Goal: Information Seeking & Learning: Compare options

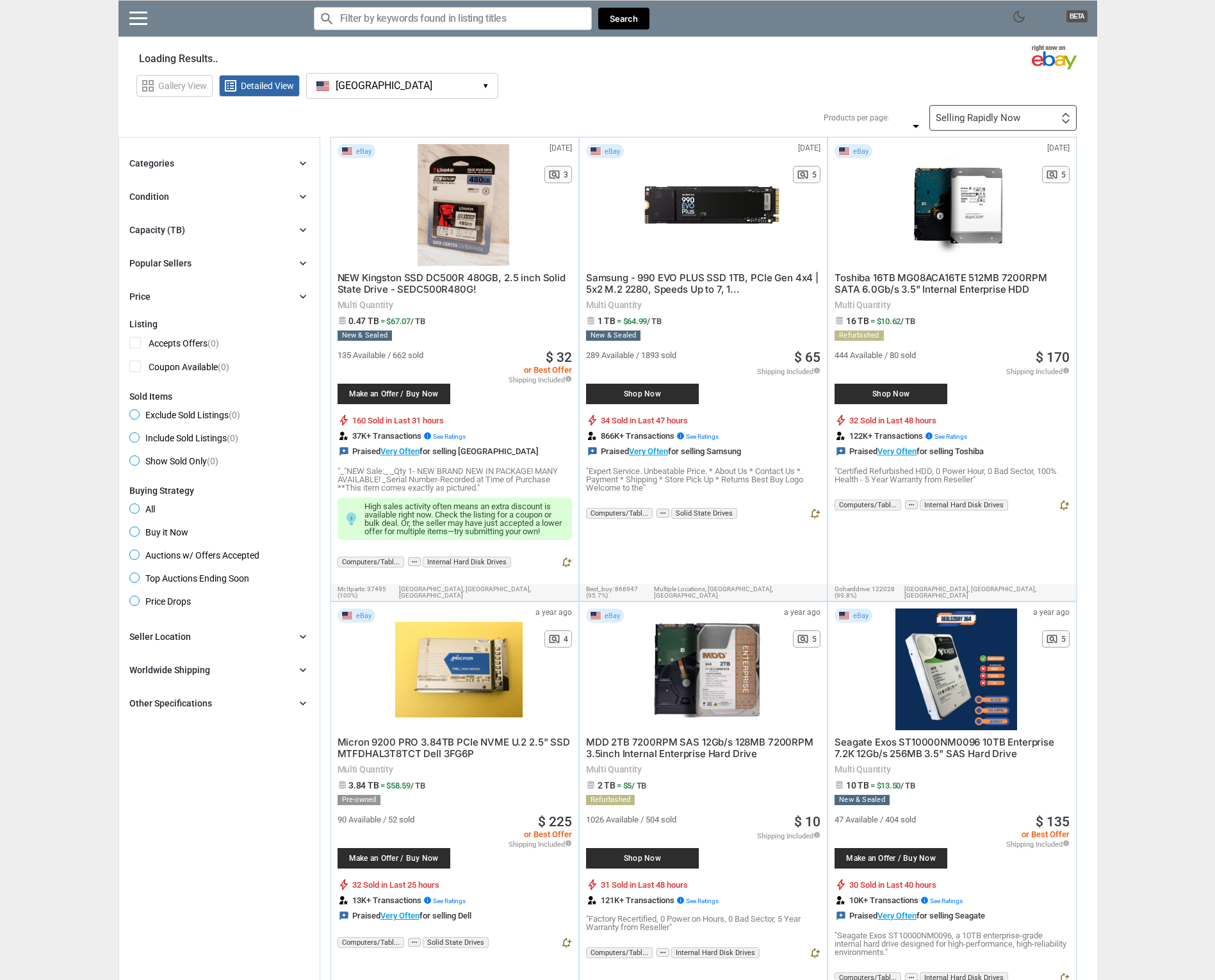
type input "*"
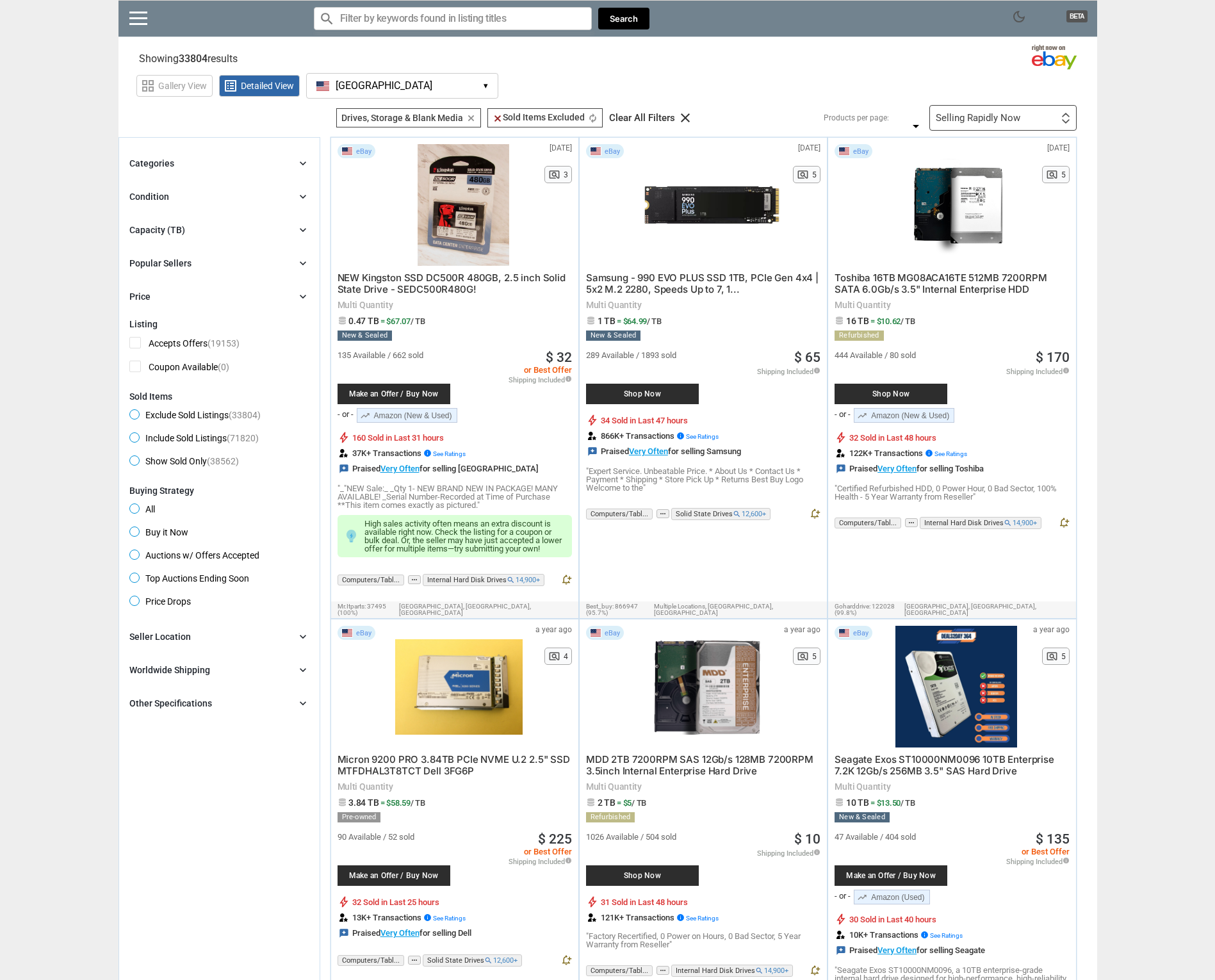
click at [306, 231] on icon "chevron_right" at bounding box center [303, 230] width 13 height 13
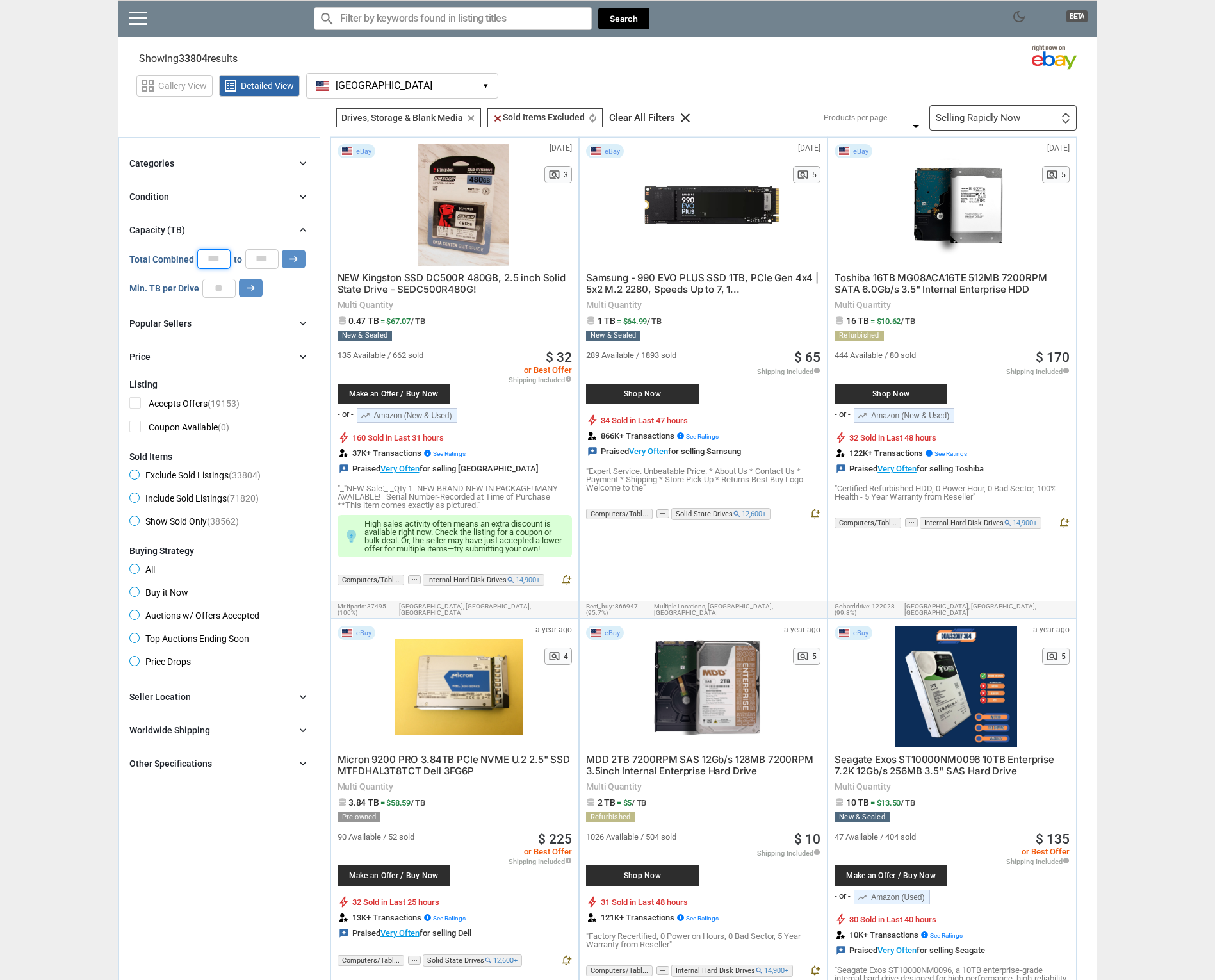
drag, startPoint x: 217, startPoint y: 261, endPoint x: 190, endPoint y: 252, distance: 28.5
click at [190, 252] on div "Total Combined * to * arrow_right_alt" at bounding box center [217, 258] width 176 height 19
type input "**"
drag, startPoint x: 267, startPoint y: 261, endPoint x: 246, endPoint y: 259, distance: 21.1
click at [246, 259] on input "*" at bounding box center [262, 258] width 33 height 19
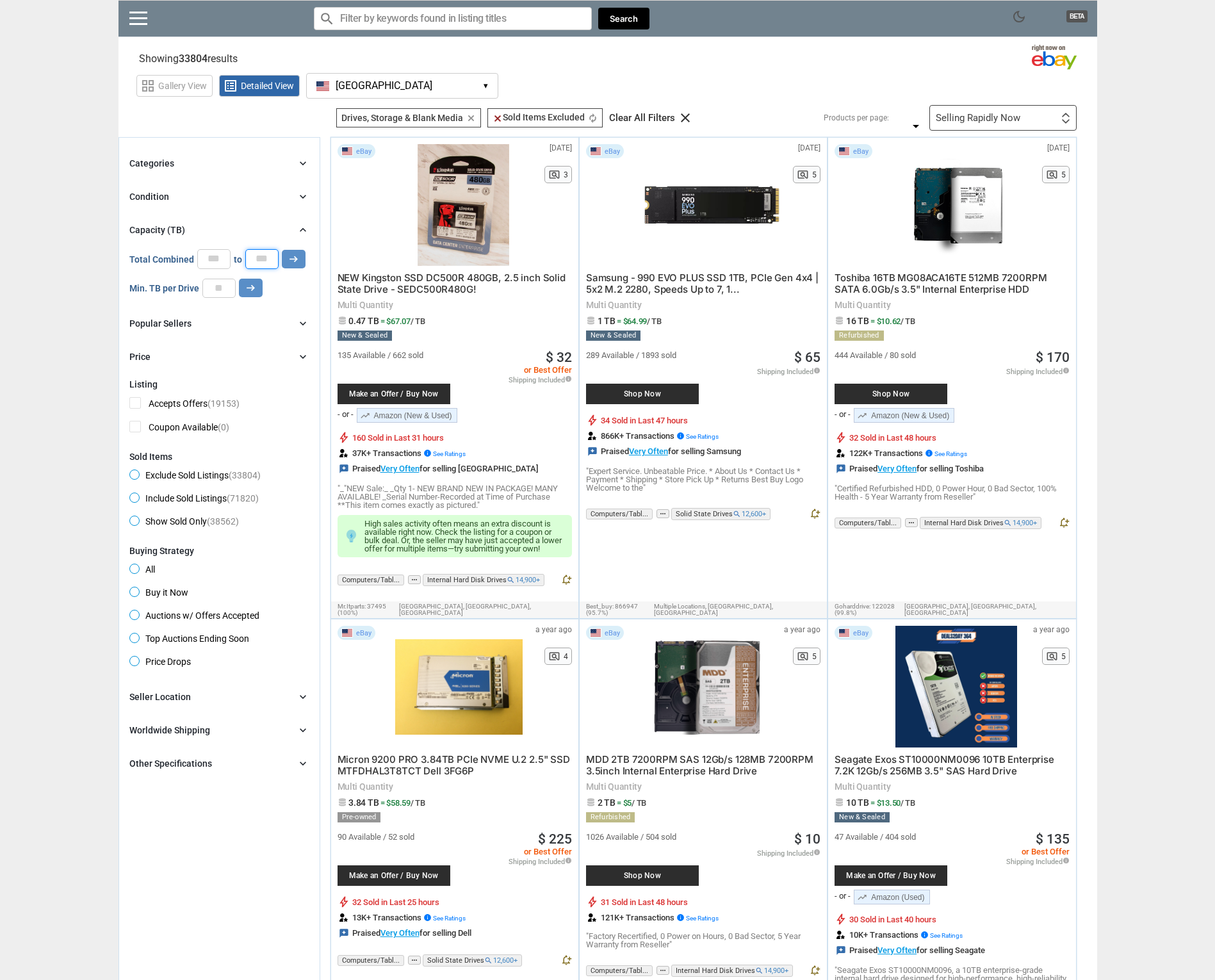
type input "***"
click at [210, 288] on input "number" at bounding box center [218, 288] width 33 height 19
type input "**"
click at [370, 19] on input "Search for models" at bounding box center [453, 18] width 278 height 23
type input "-sas"
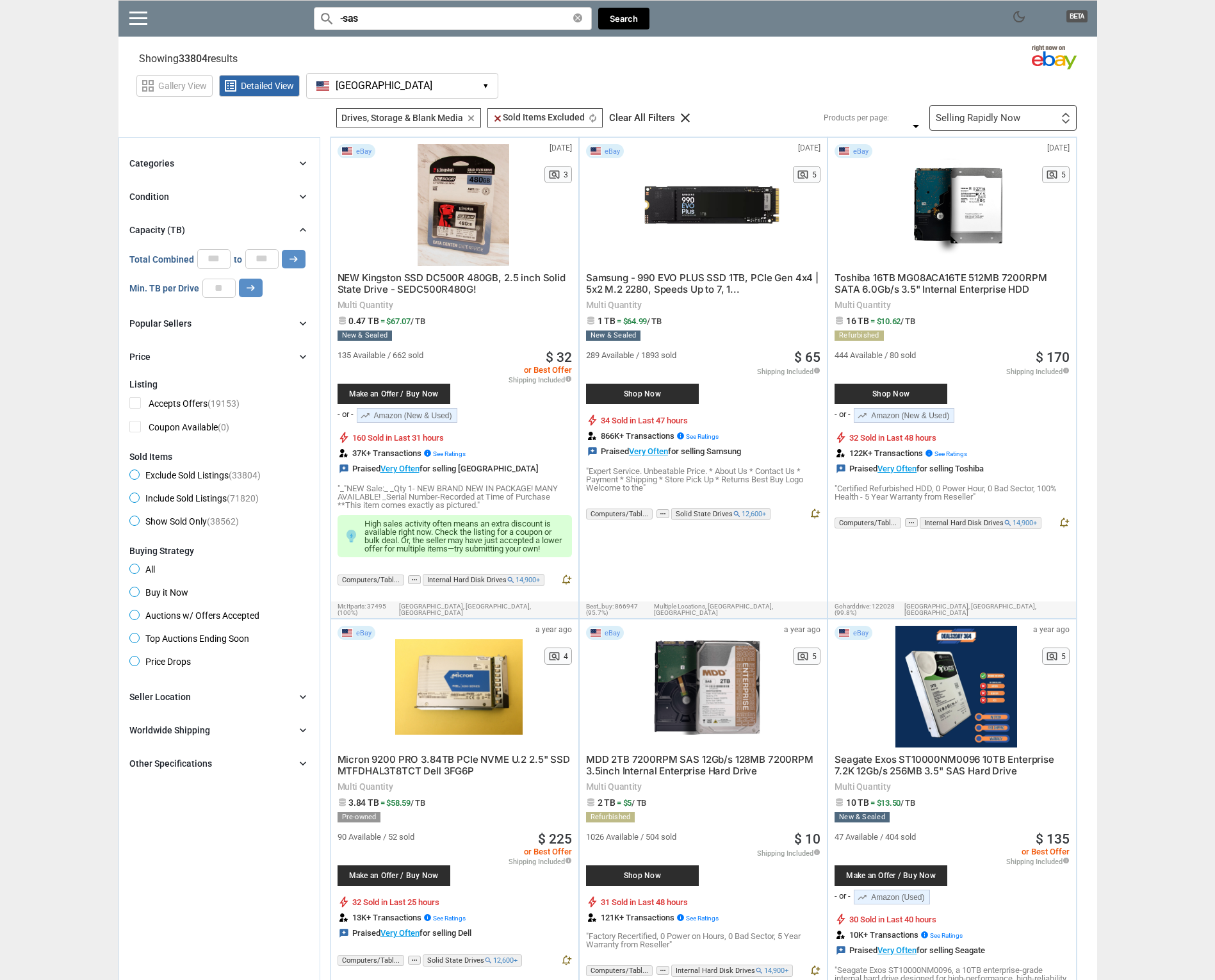
click at [160, 160] on div "Categories" at bounding box center [151, 164] width 45 height 13
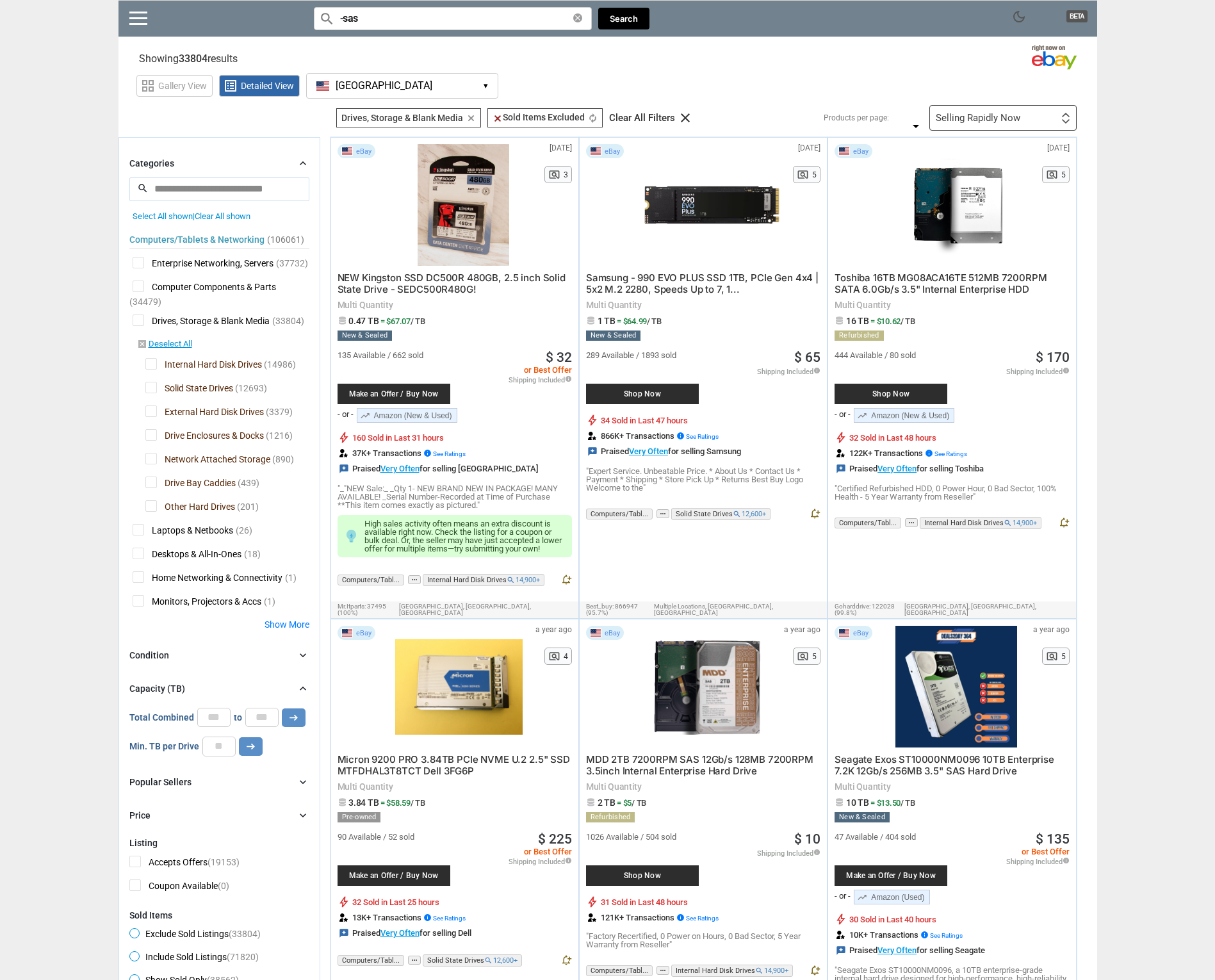
click at [149, 388] on span "Solid State Drives" at bounding box center [189, 389] width 88 height 16
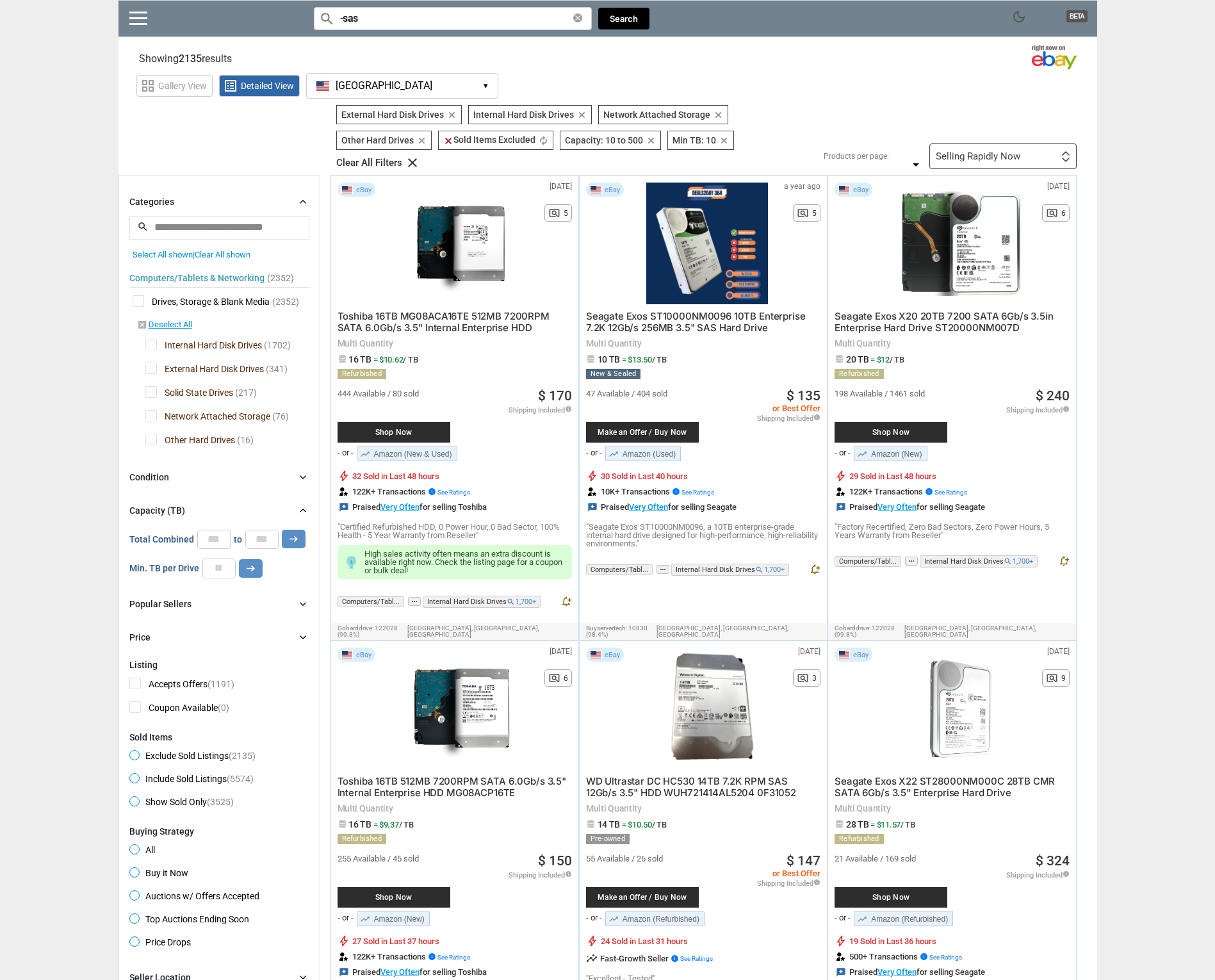
click at [149, 432] on div "Computers/Tablets & Networking (2352) [L1] Drives, Storage & Blank Media (2352)…" at bounding box center [219, 355] width 180 height 192
click at [150, 439] on span "Other Hard Drives" at bounding box center [190, 441] width 90 height 16
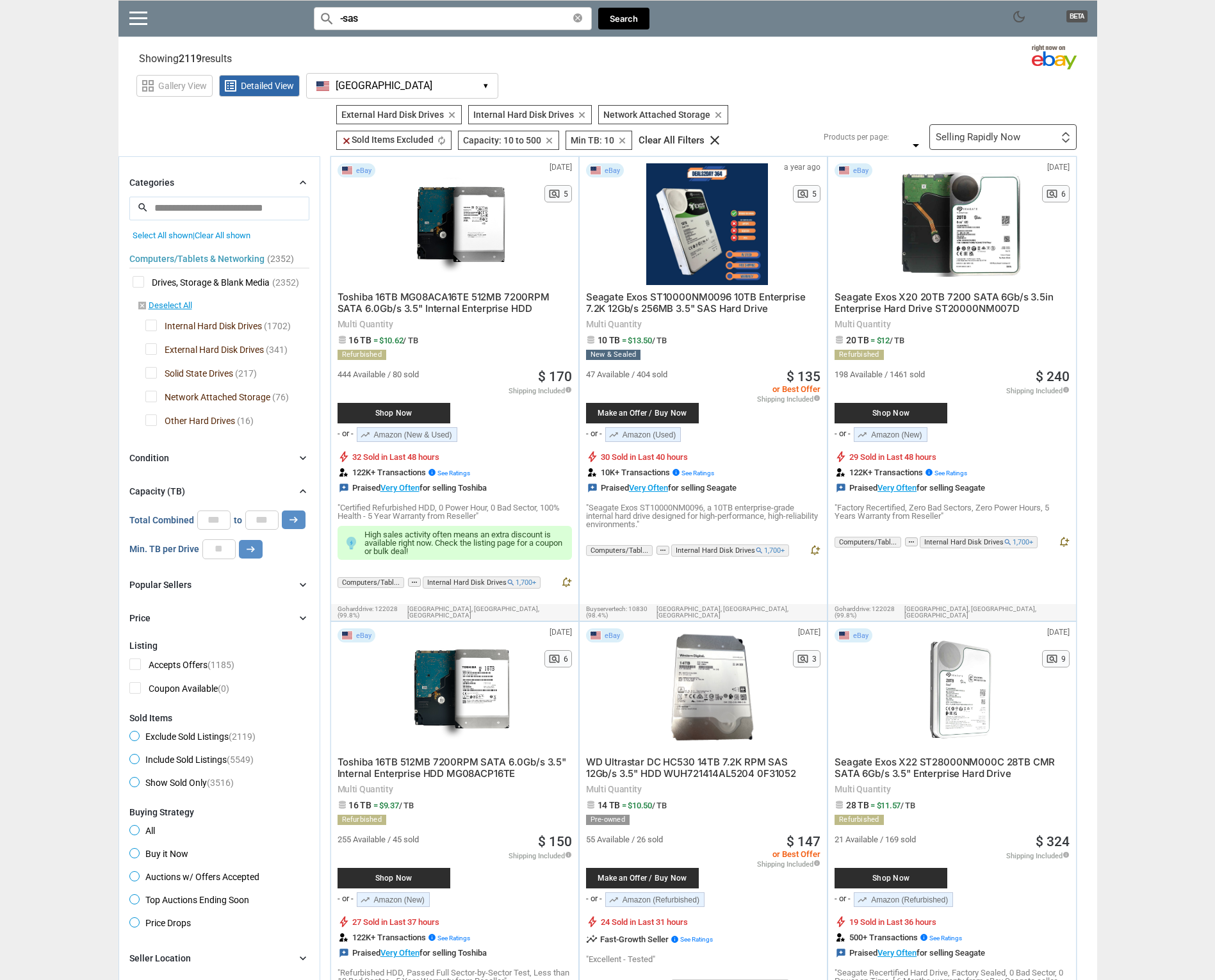
click at [150, 350] on span "External Hard Disk Drives" at bounding box center [205, 351] width 119 height 16
click at [148, 394] on span "Network Attached Storage" at bounding box center [208, 398] width 125 height 16
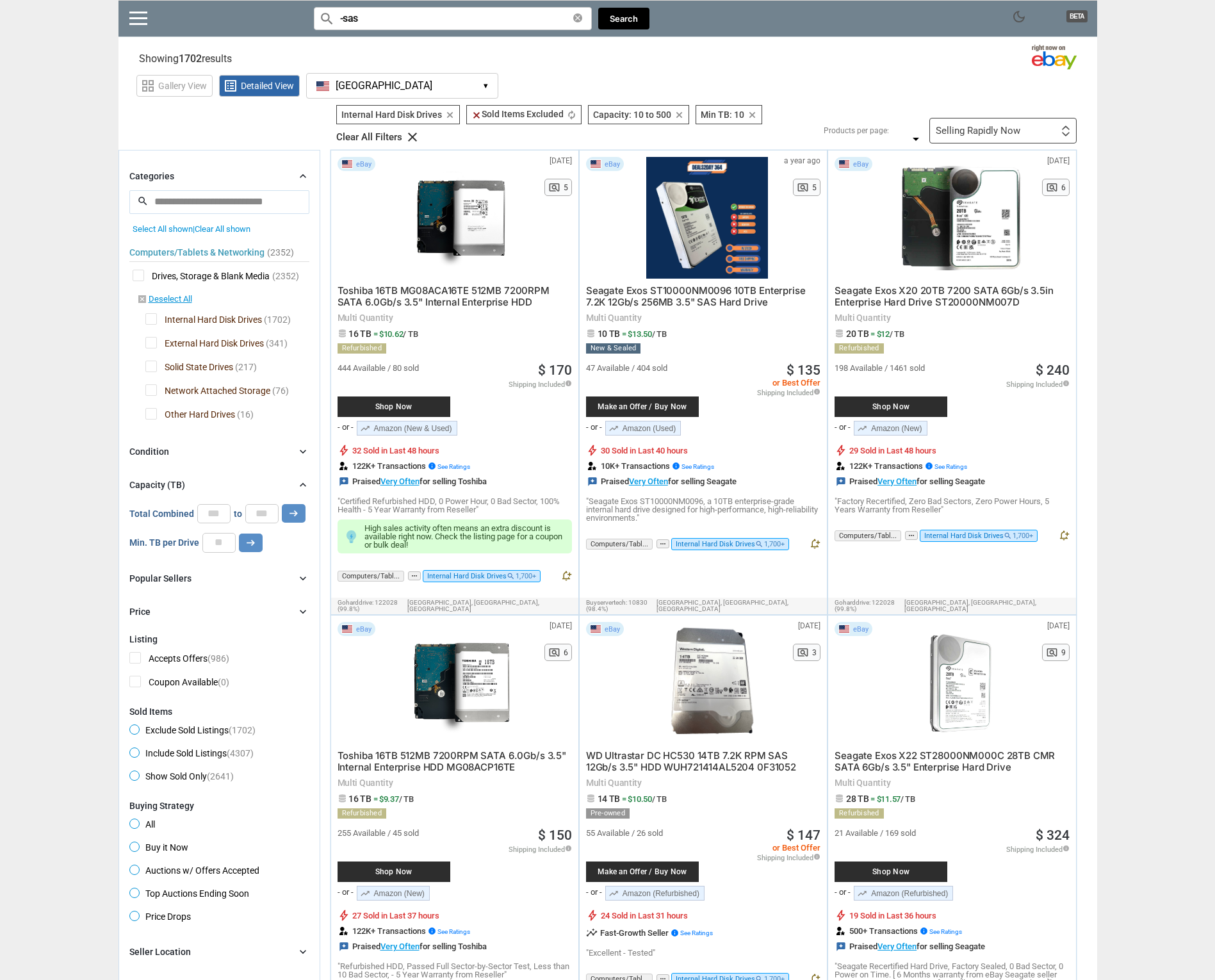
click at [948, 129] on div "Selling Rapidly Now" at bounding box center [978, 131] width 85 height 10
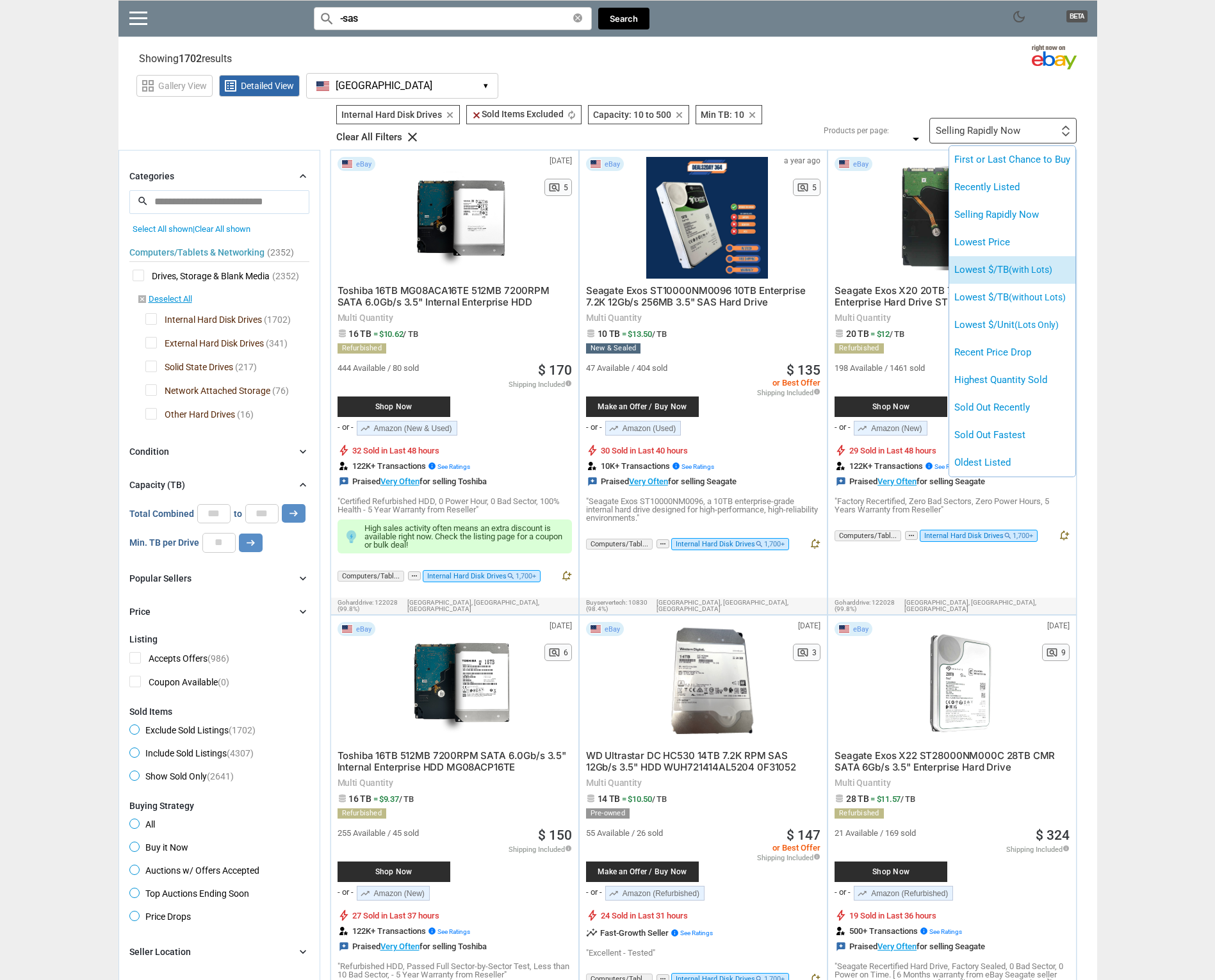
click at [958, 265] on li "Lowest $/TB (with Lots)" at bounding box center [1013, 270] width 127 height 27
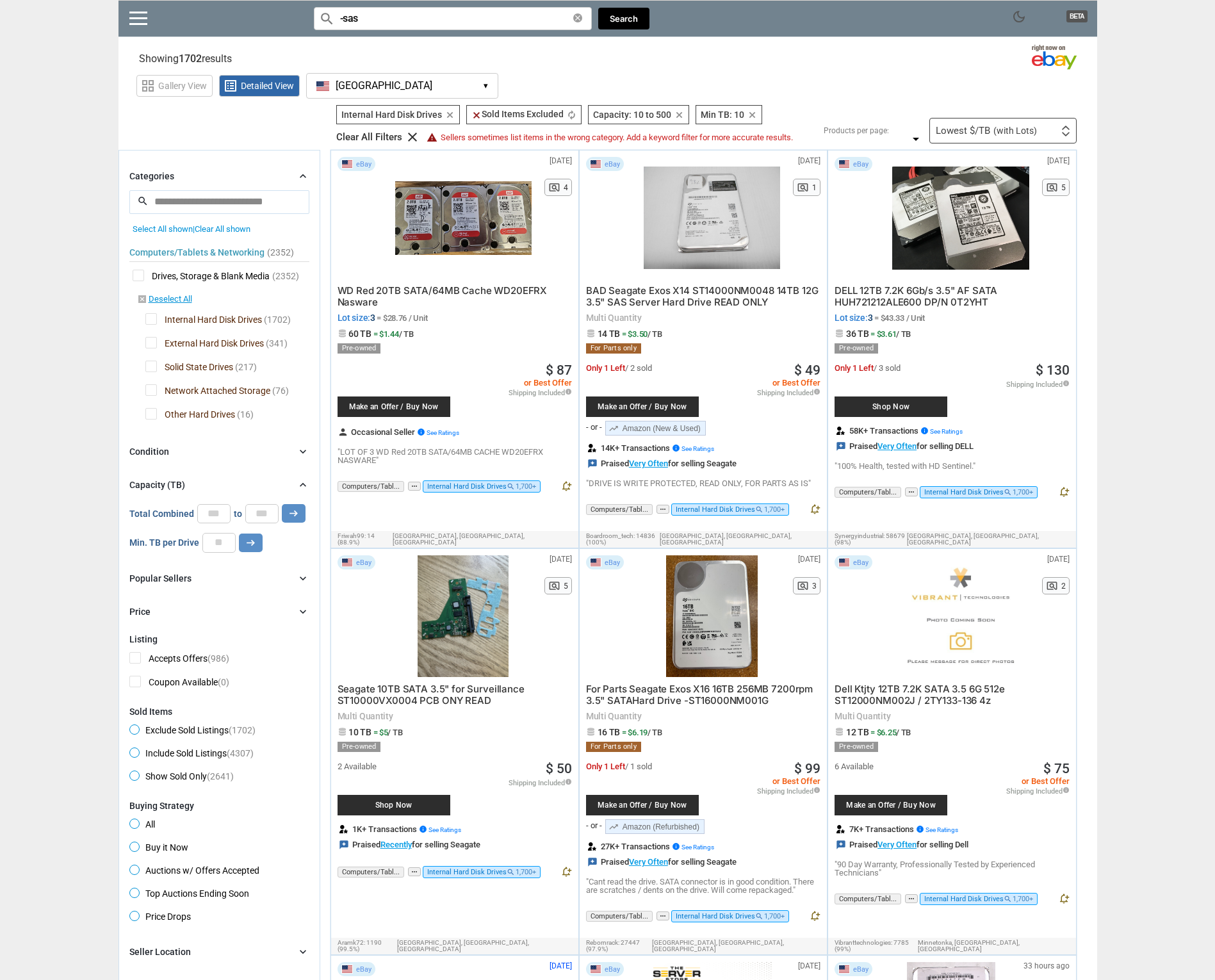
click at [437, 220] on div at bounding box center [463, 218] width 136 height 122
click at [951, 222] on div at bounding box center [960, 218] width 136 height 122
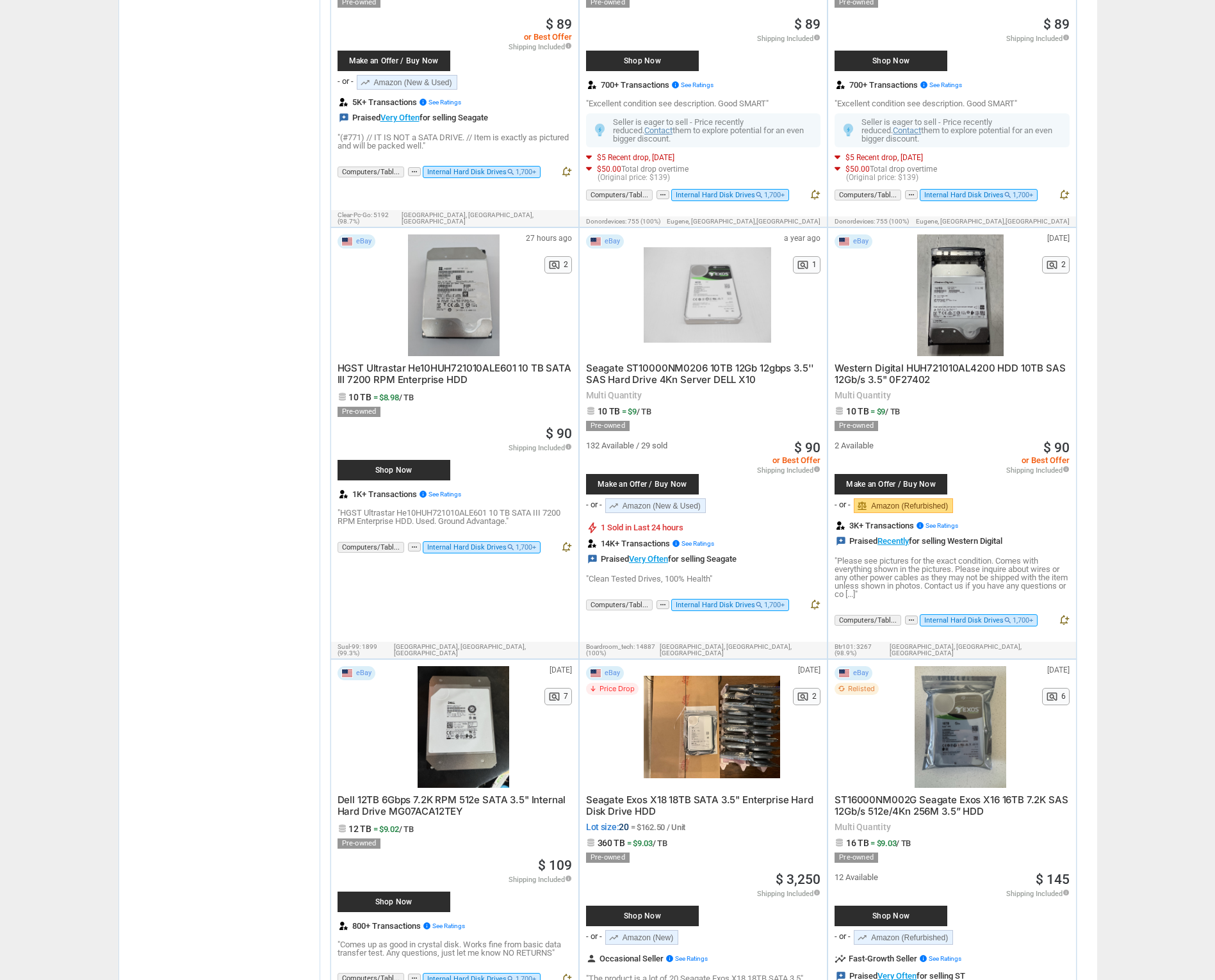
scroll to position [4541, 0]
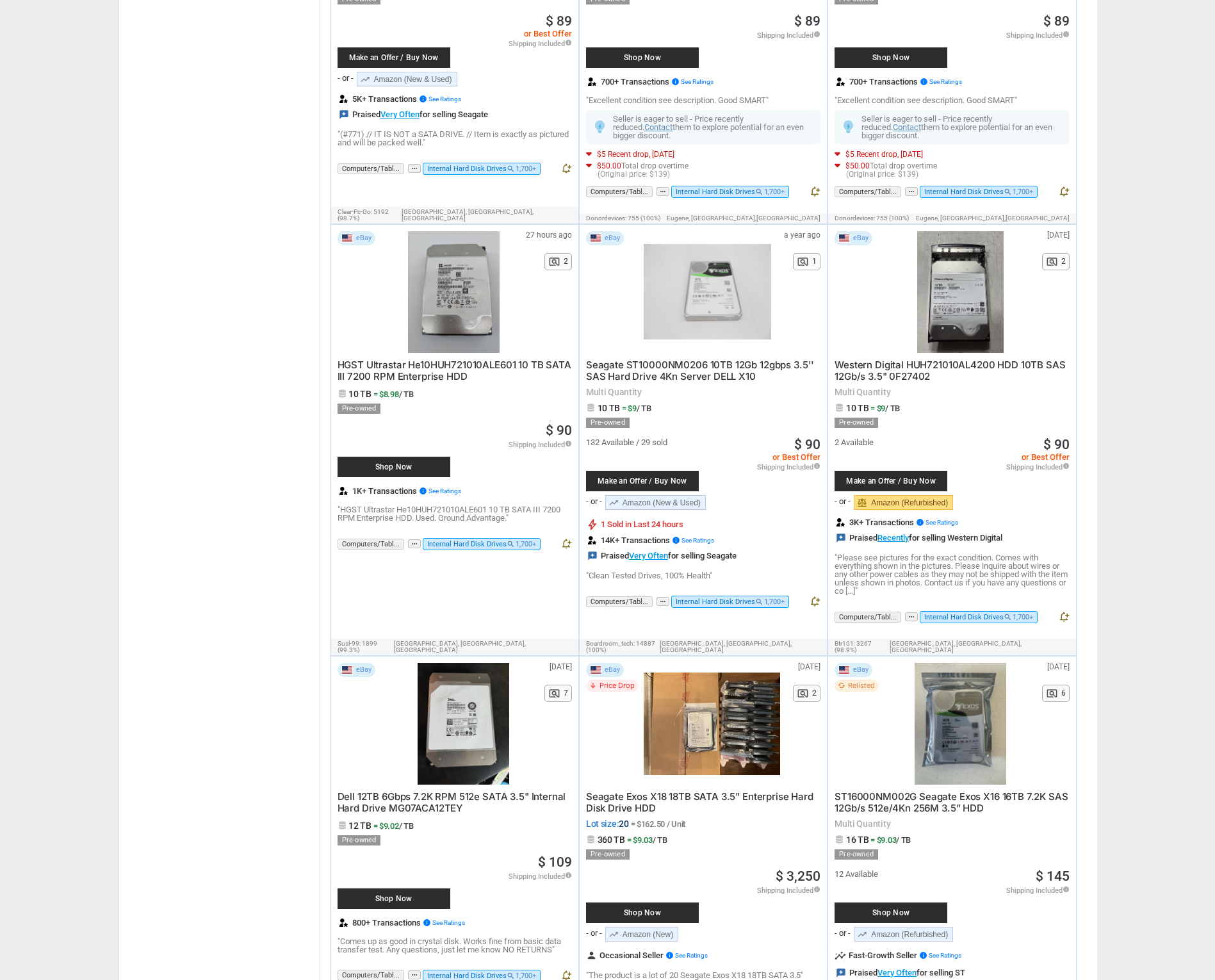
click at [884, 790] on span "ST16000NM002G Seagate Exos X16 16TB 7.2K SAS 12Gb/s 512e/4Kn 256M 3.5” HDD" at bounding box center [952, 802] width 233 height 23
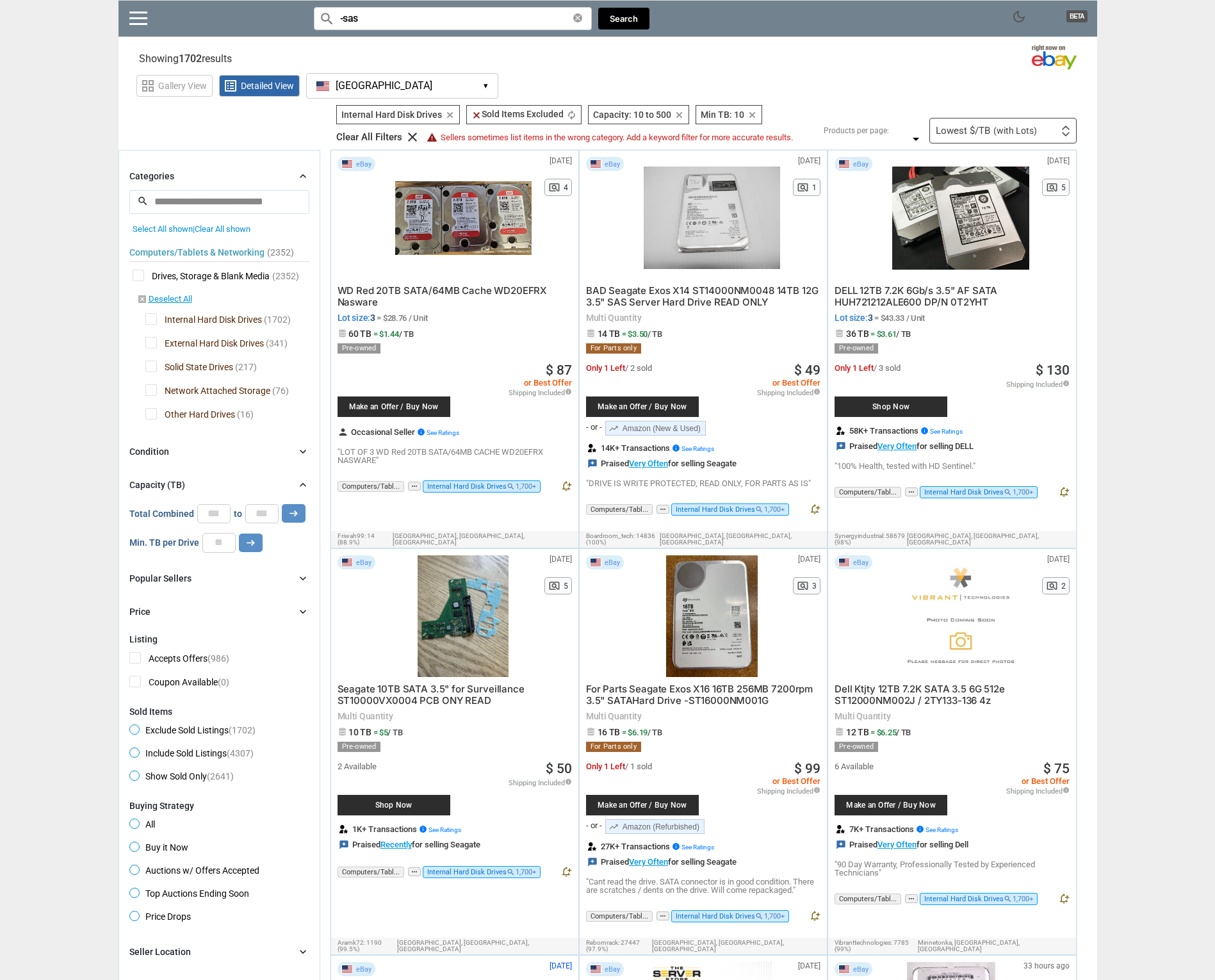
scroll to position [0, 0]
drag, startPoint x: 218, startPoint y: 514, endPoint x: 200, endPoint y: 511, distance: 18.2
click at [200, 512] on input "**" at bounding box center [214, 513] width 33 height 19
type input "**"
drag, startPoint x: 225, startPoint y: 541, endPoint x: 198, endPoint y: 538, distance: 27.2
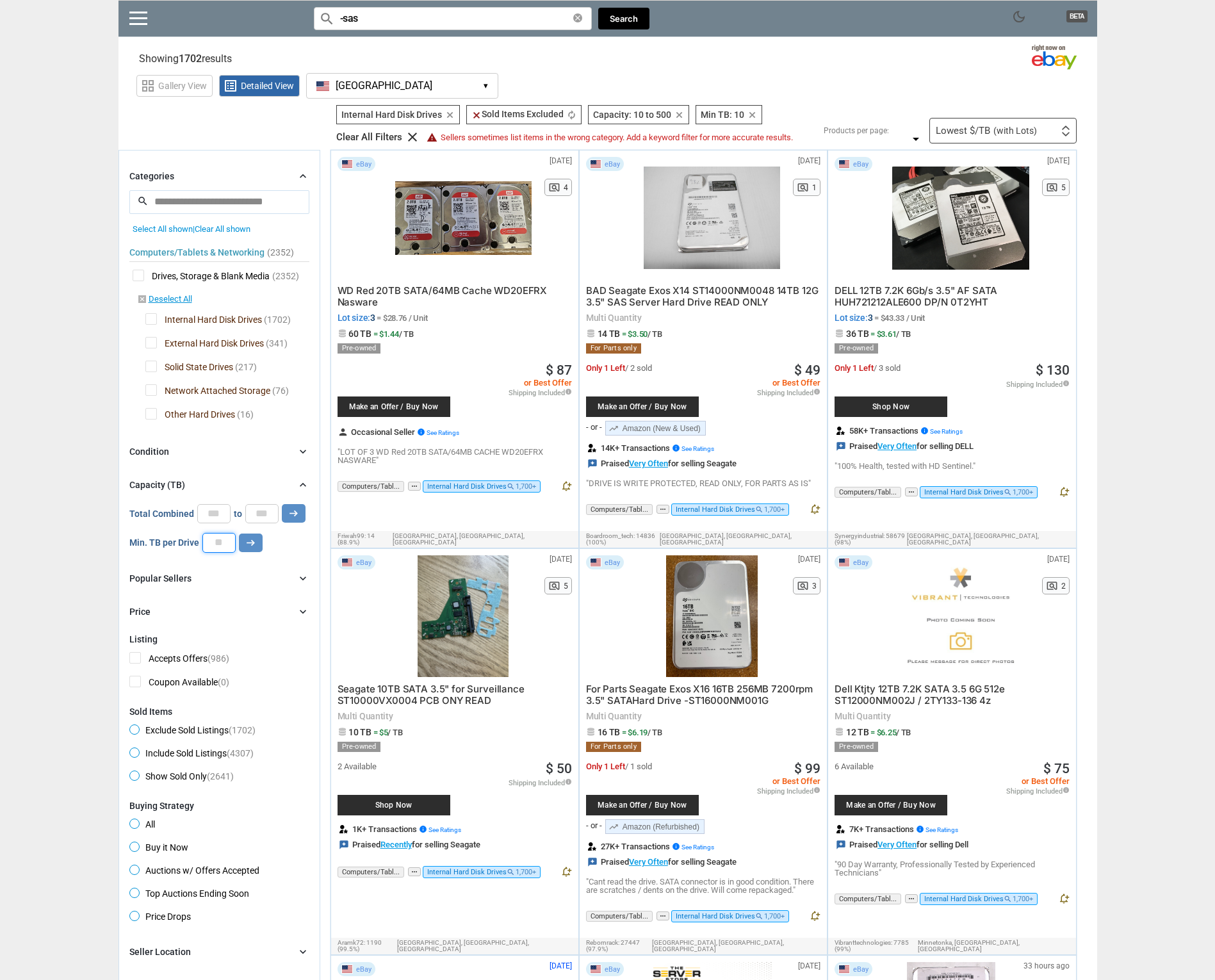
click at [198, 538] on div "Min. TB per Drive ** arrow_right_alt" at bounding box center [196, 542] width 133 height 19
type input "**"
click at [144, 451] on div "Condition" at bounding box center [149, 452] width 40 height 13
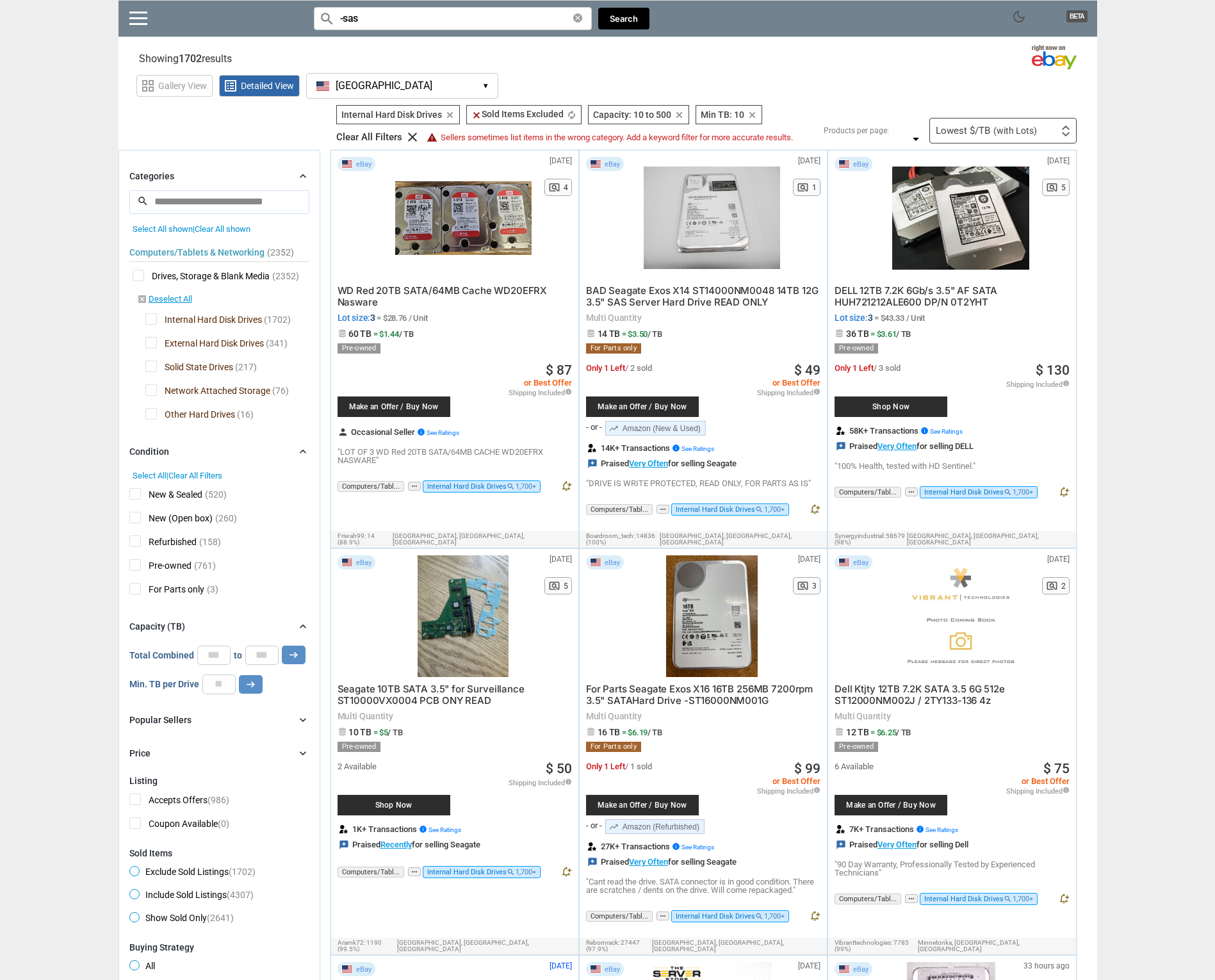
click at [135, 495] on span "New & Sealed" at bounding box center [166, 496] width 73 height 16
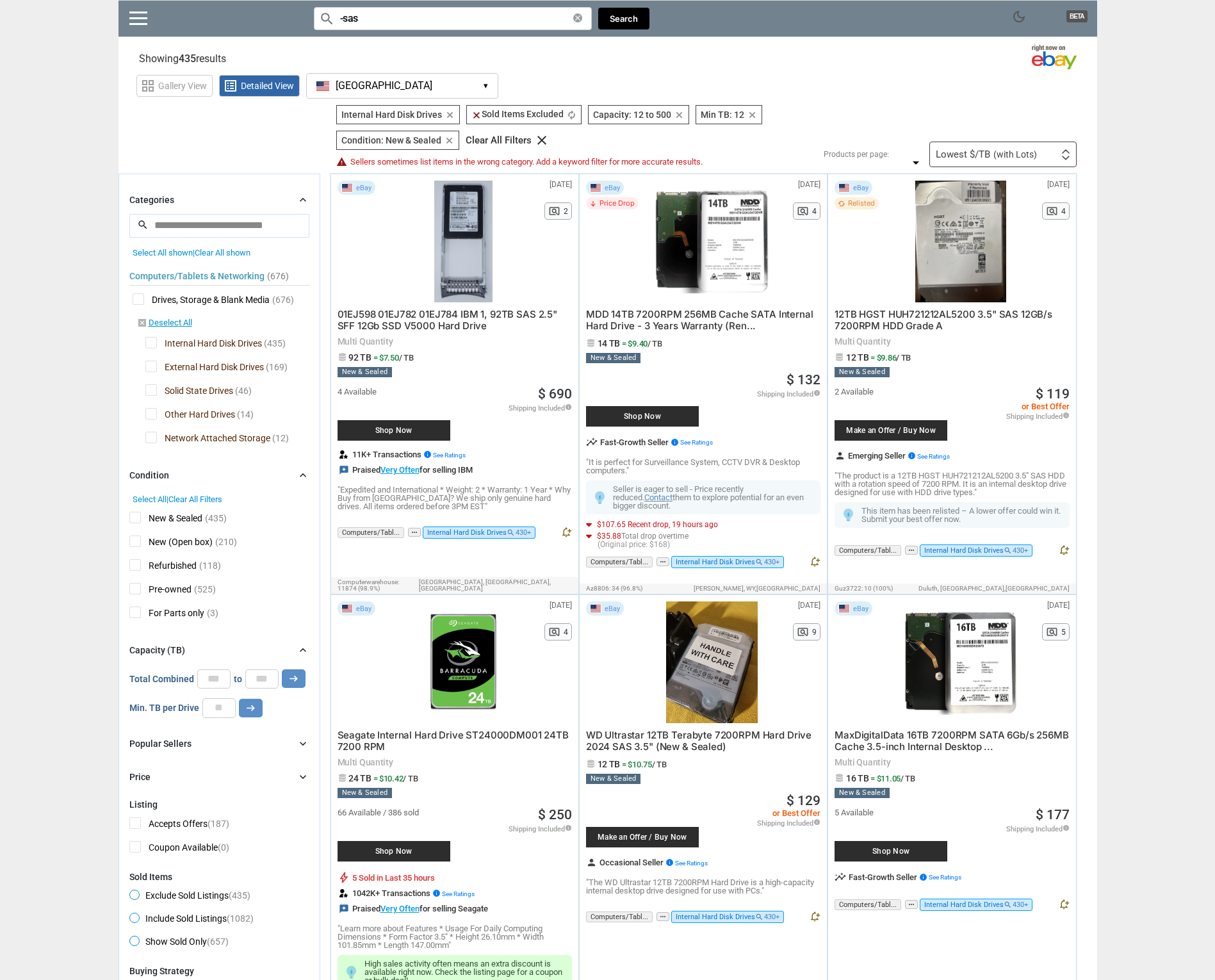
click at [132, 536] on span "New (Open box)" at bounding box center [171, 543] width 83 height 16
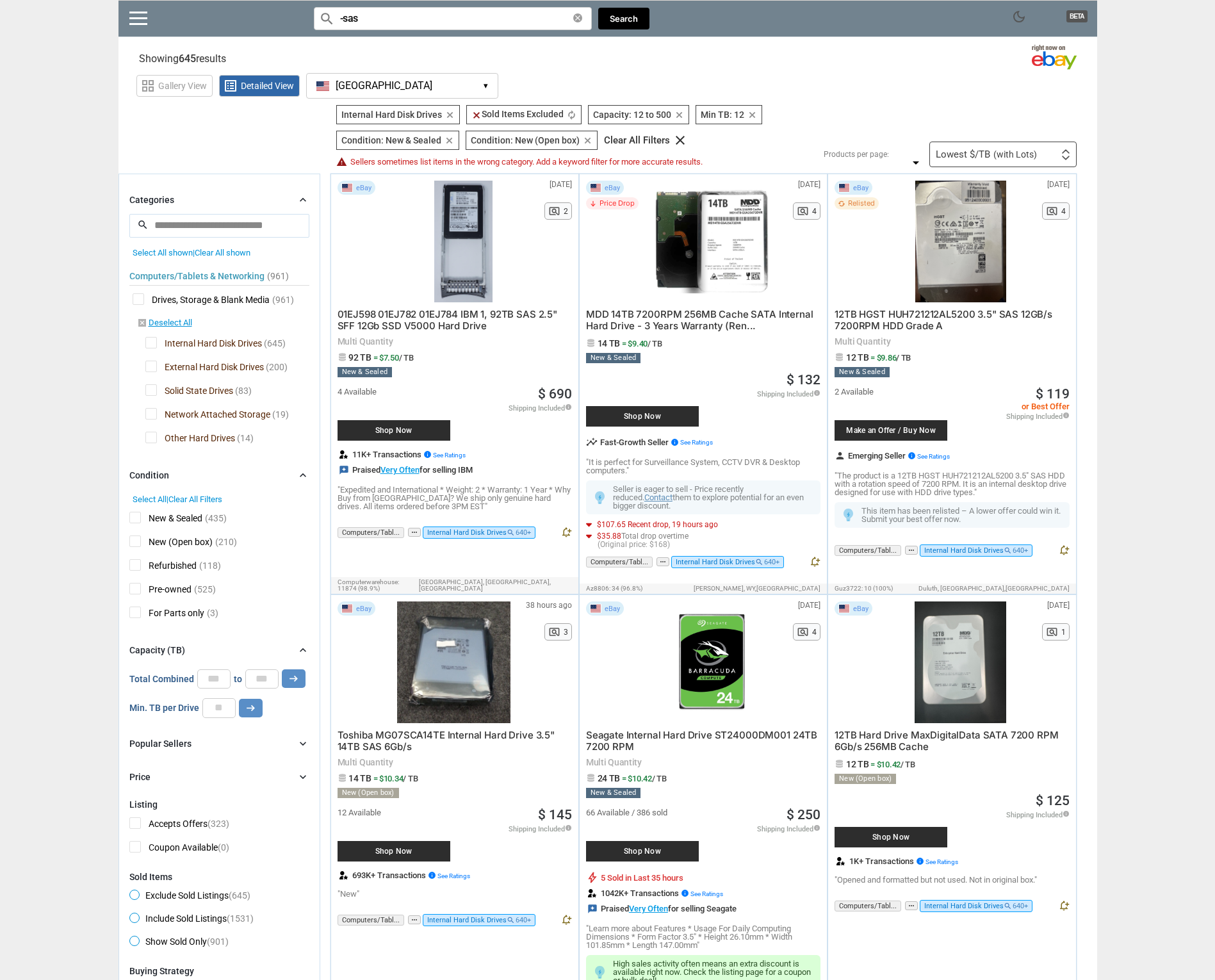
click at [133, 565] on span "Refurbished" at bounding box center [162, 567] width 67 height 16
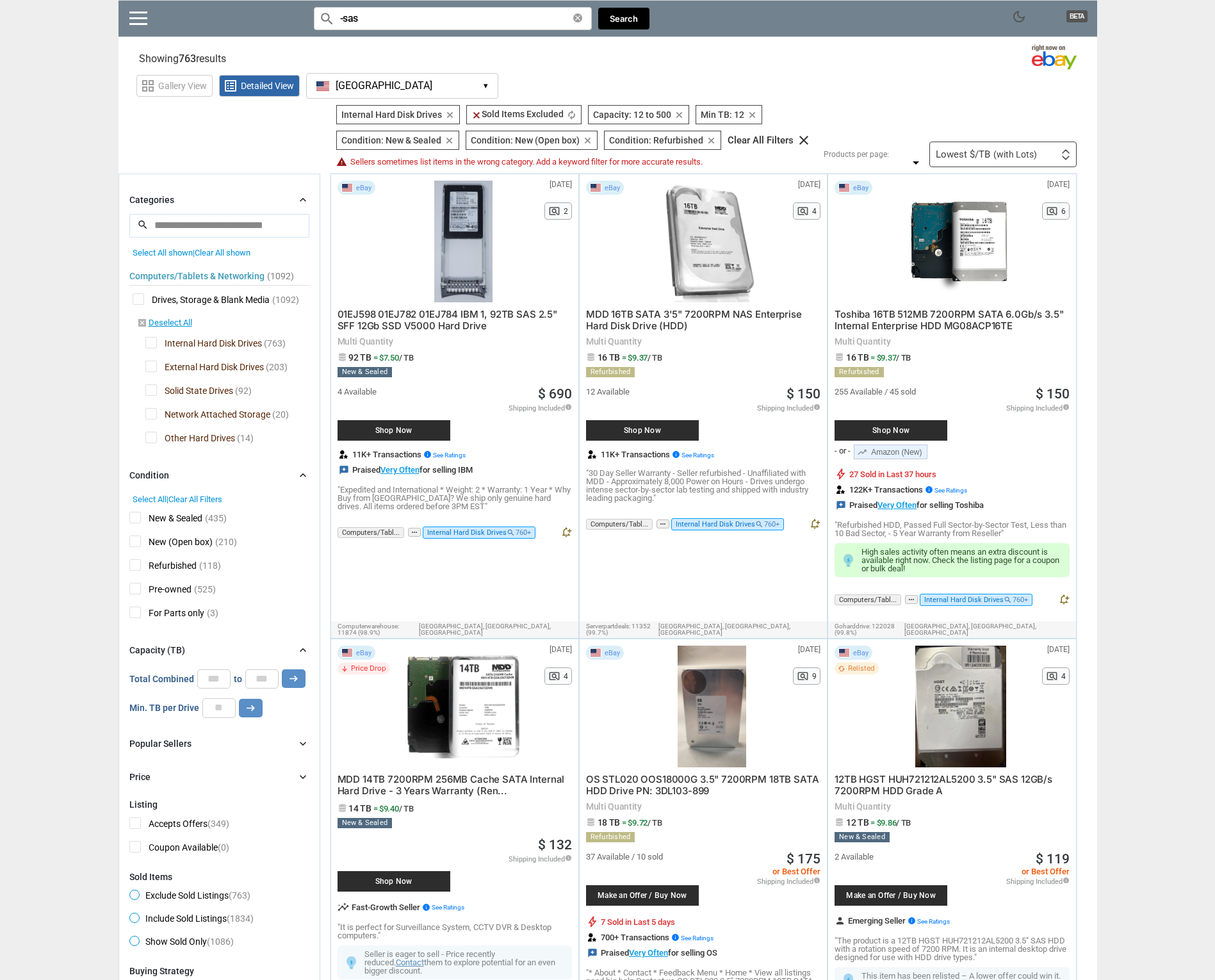
click at [134, 589] on span "Pre-owned" at bounding box center [160, 591] width 62 height 16
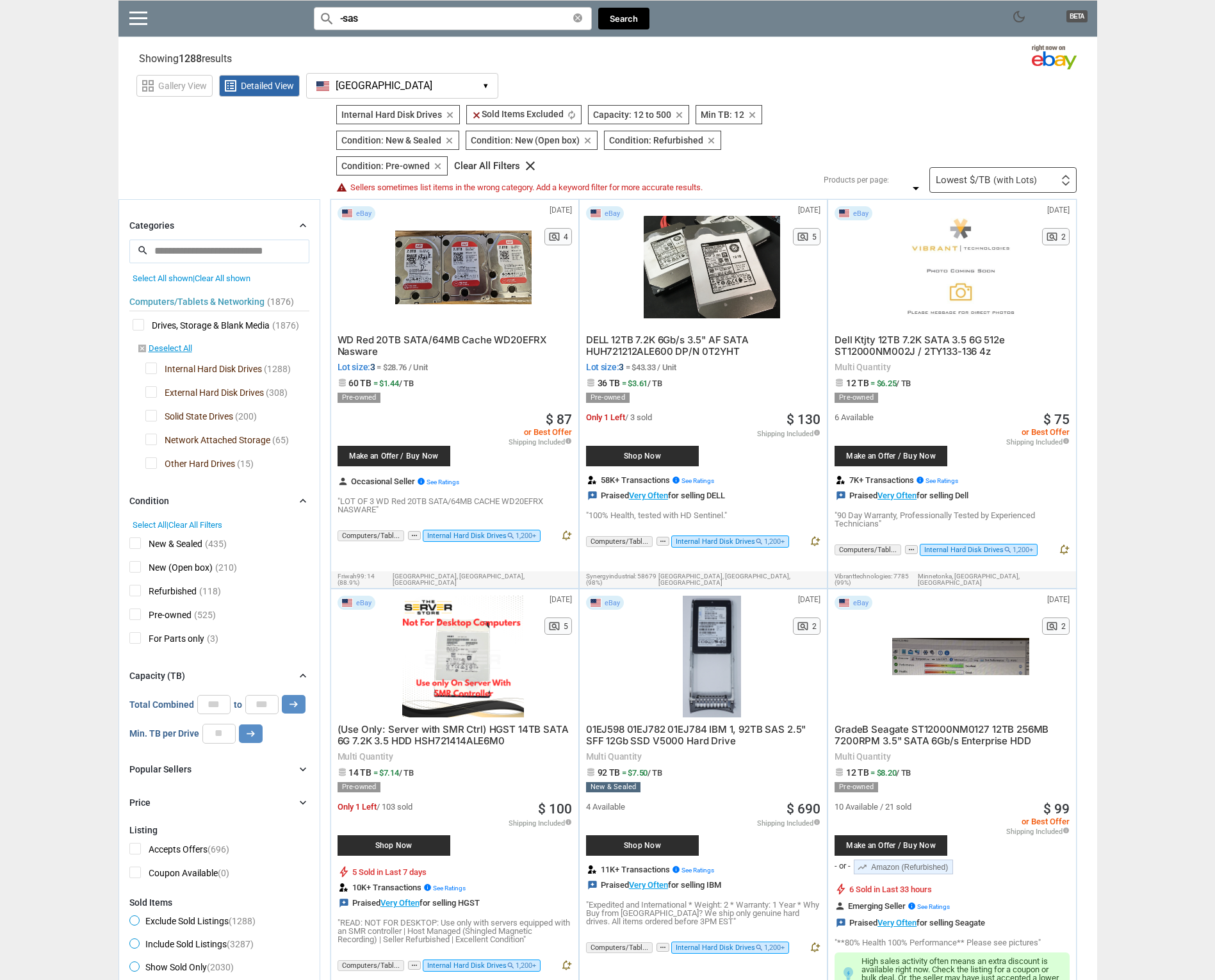
click at [925, 351] on span "Dell Ktjty 12TB 7.2K SATA 3.5 6G 512e ST12000NM002J / 2TY133-136 4z" at bounding box center [920, 346] width 170 height 23
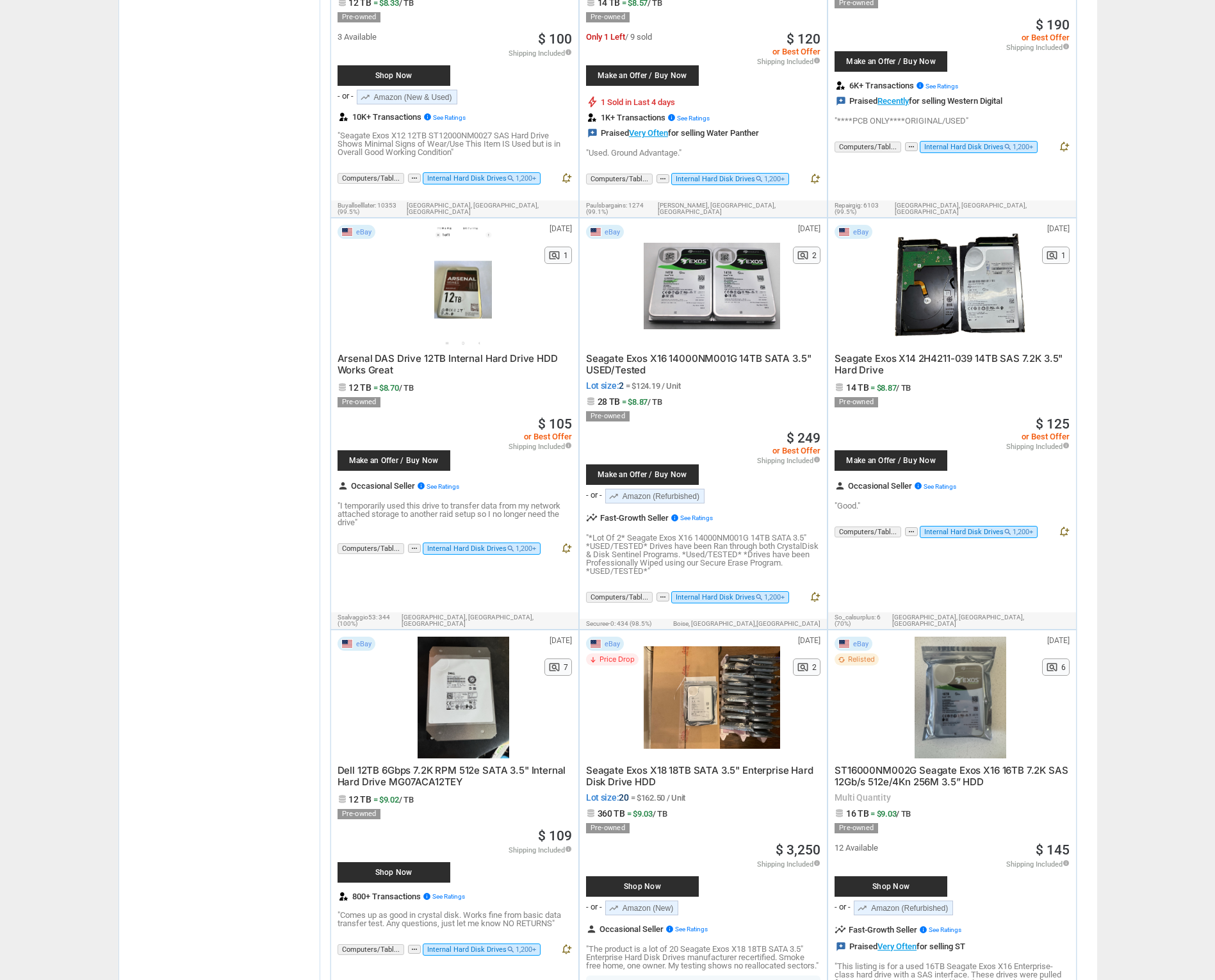
scroll to position [1241, 0]
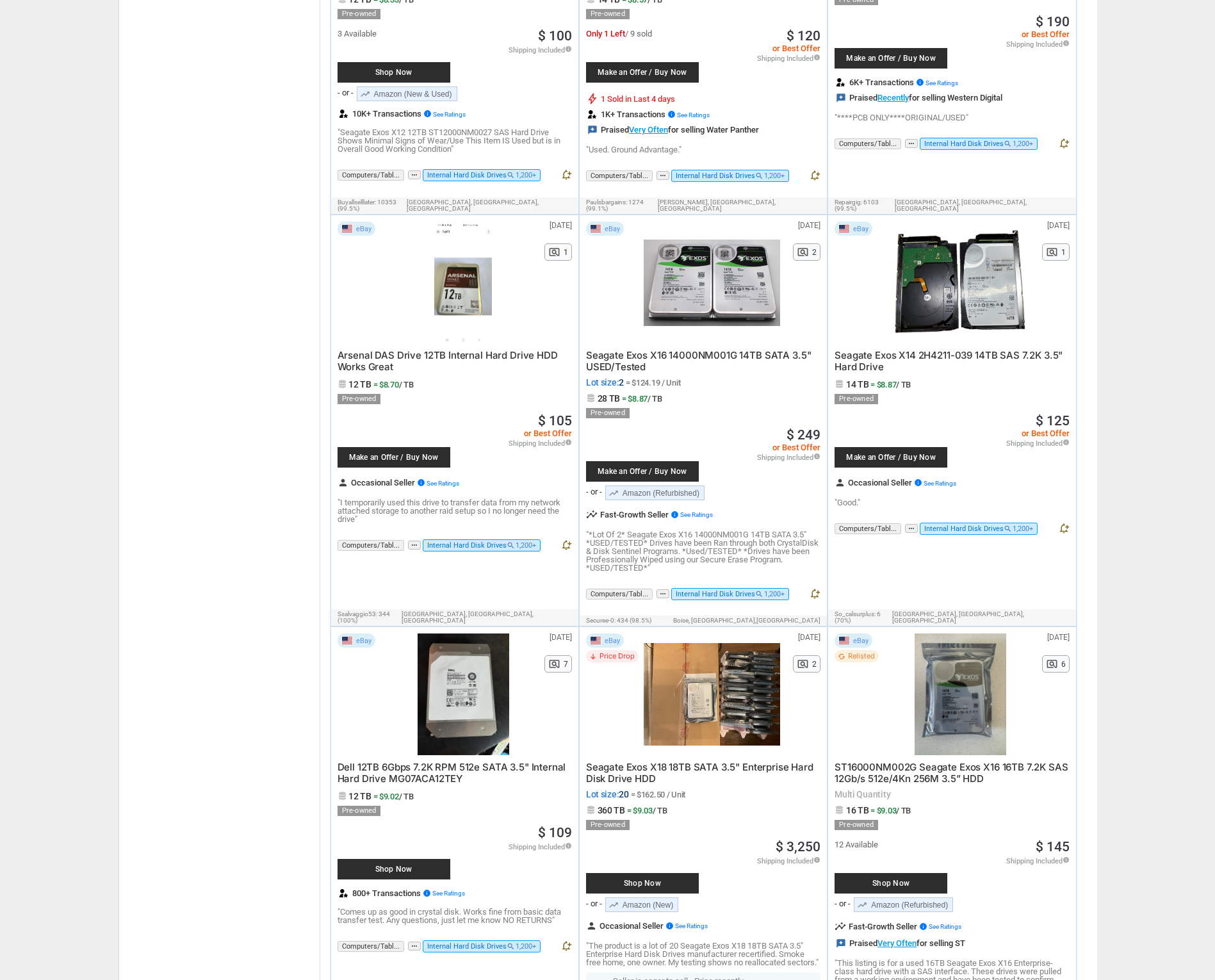
click at [857, 761] on span "ST16000NM002G Seagate Exos X16 16TB 7.2K SAS 12Gb/s 512e/4Kn 256M 3.5” HDD" at bounding box center [952, 773] width 233 height 23
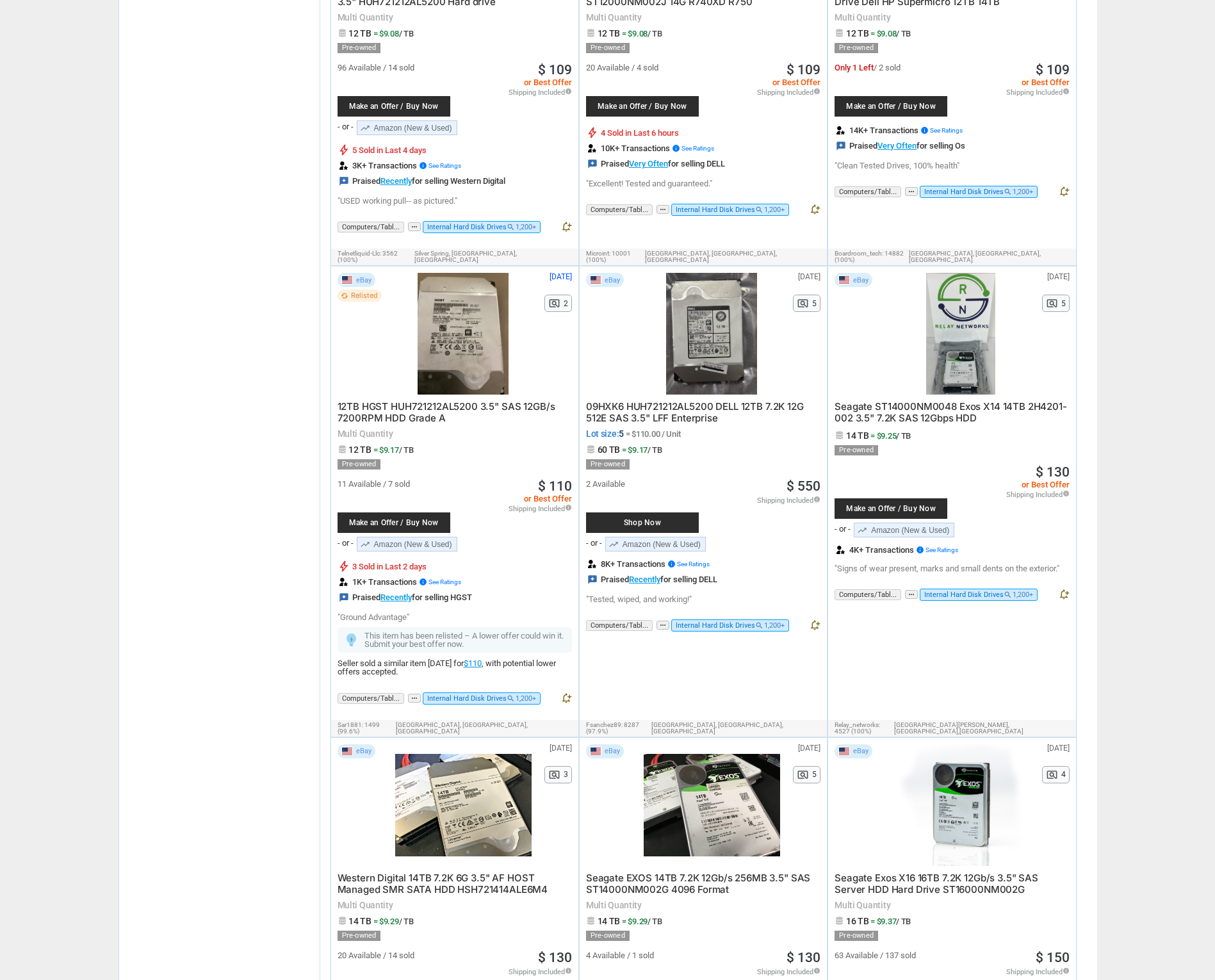
scroll to position [2471, 0]
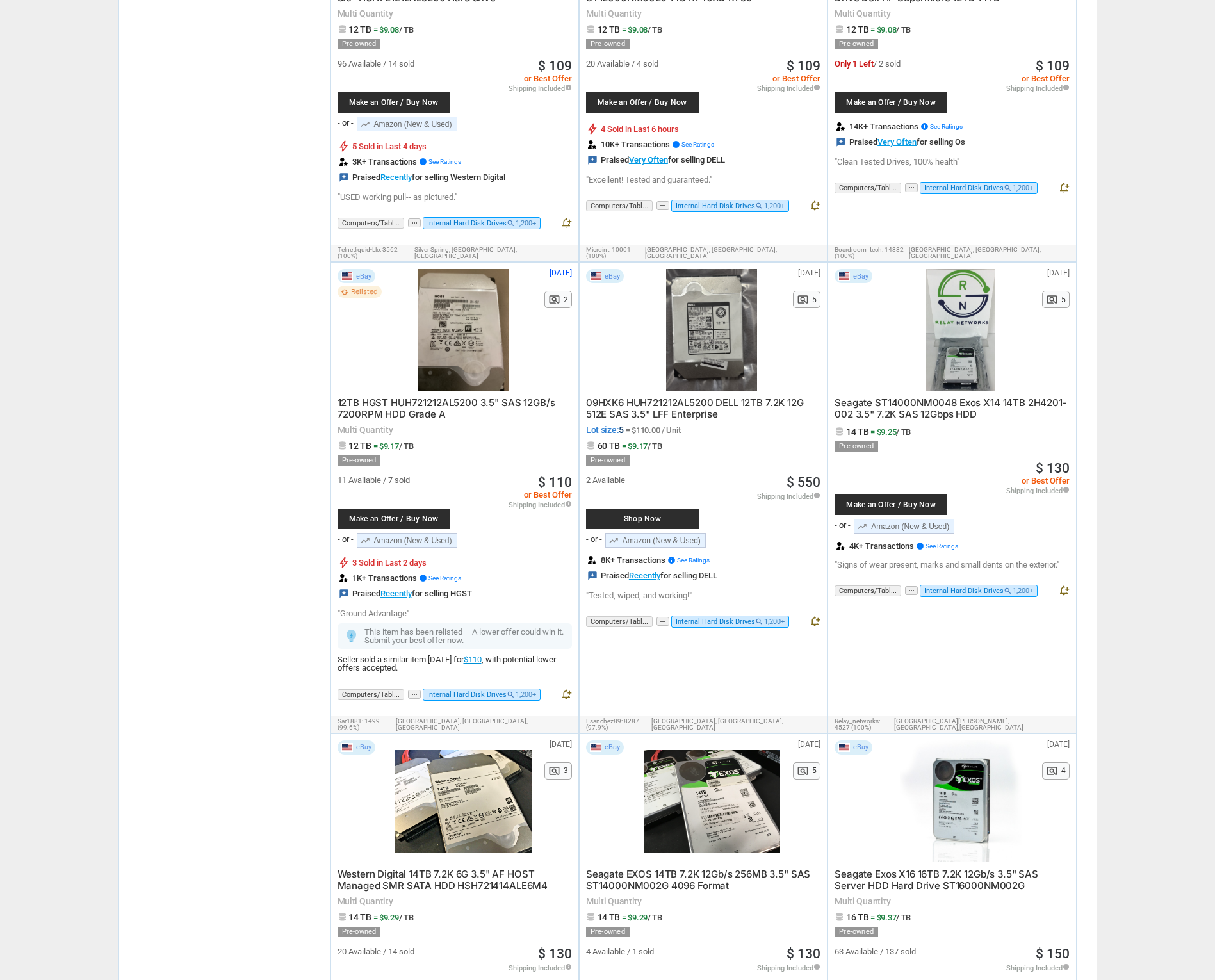
click at [371, 868] on span "Western Digital 14TB 7.2K 6G 3.5" AF HOST Managed SMR SATA HDD HSH721414ALE6M4" at bounding box center [443, 880] width 211 height 23
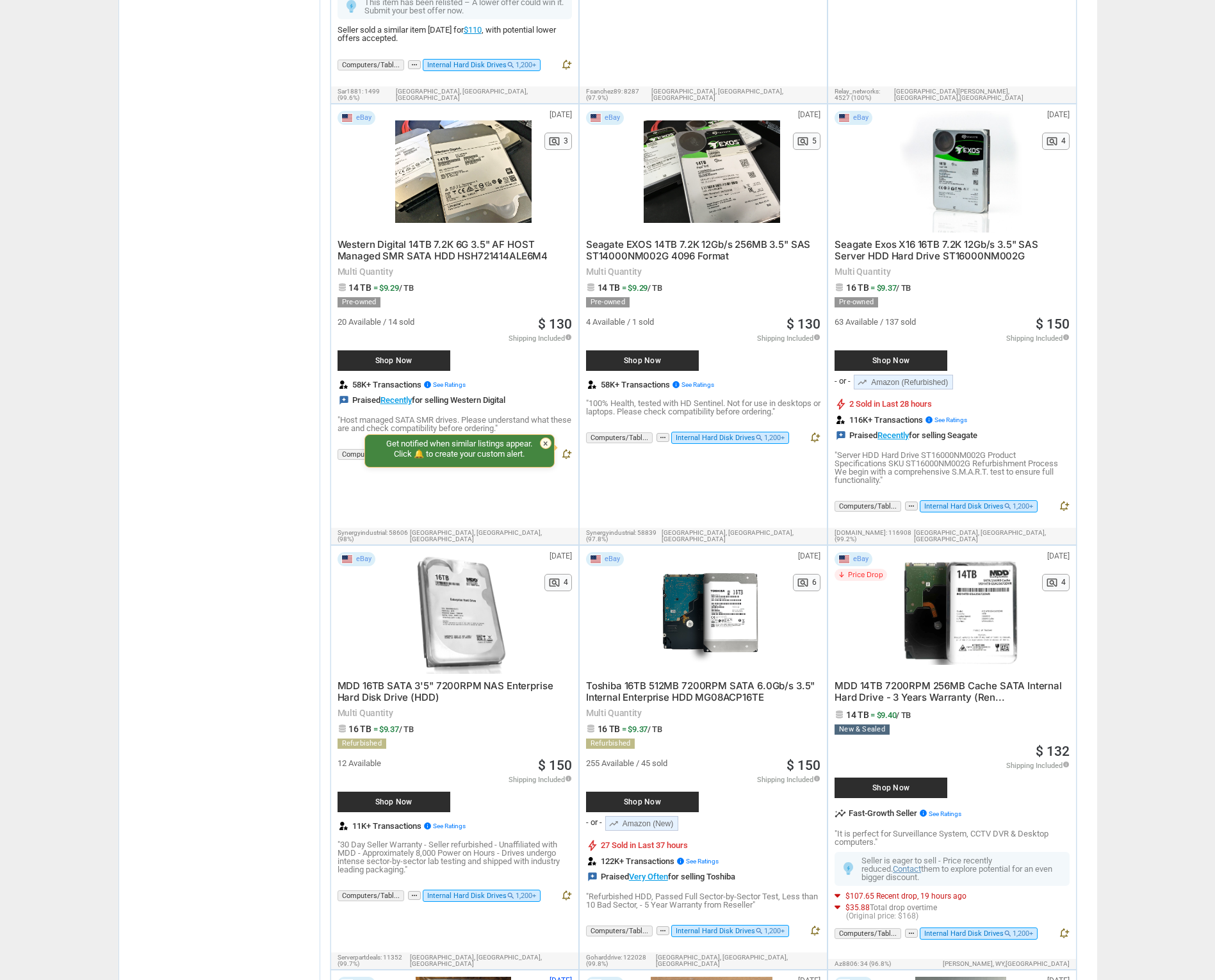
scroll to position [3162, 0]
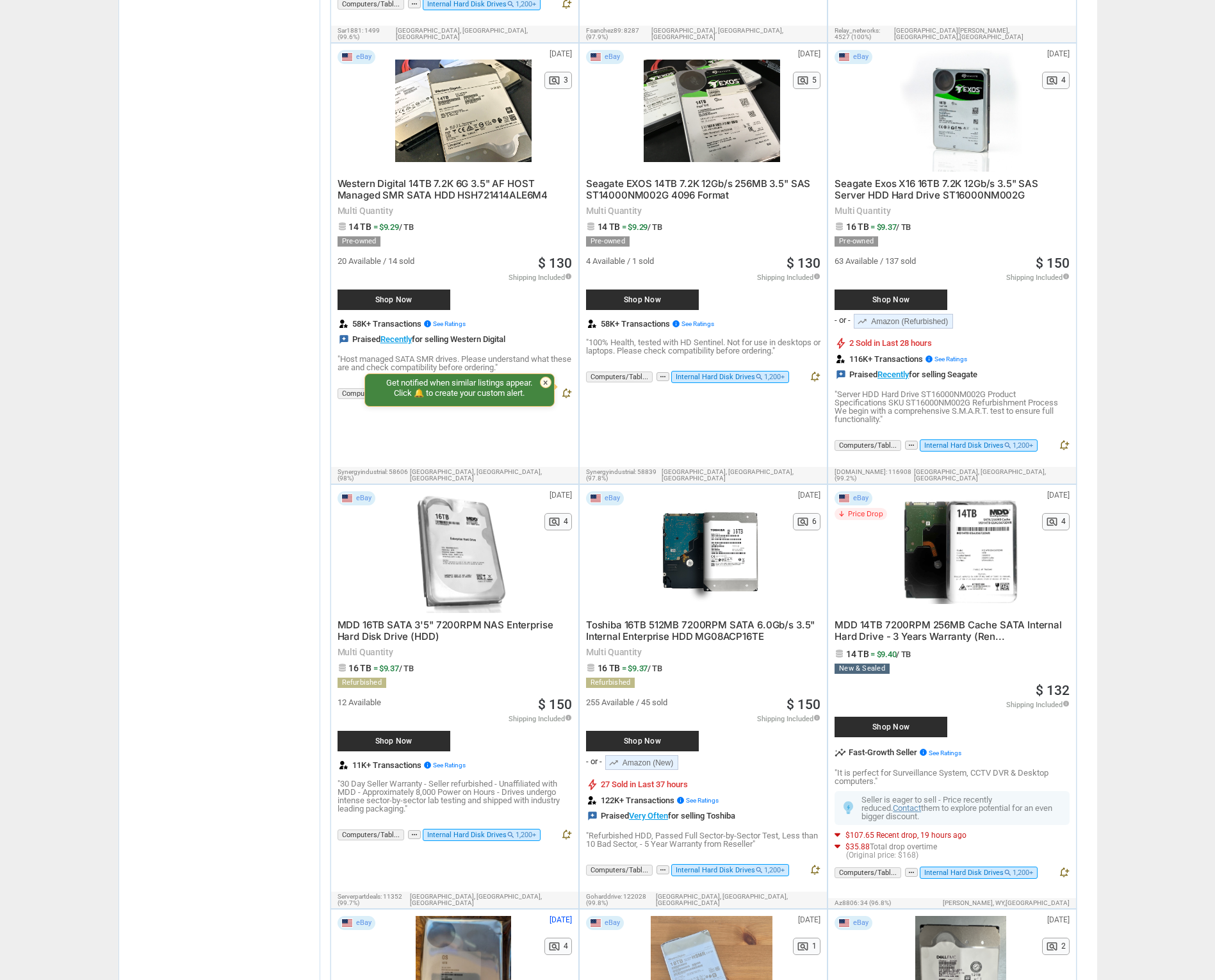
click at [407, 619] on span "MDD 16TB SATA 3'5" 7200RPM NAS Enterprise Hard Disk Drive (HDD)" at bounding box center [445, 631] width 216 height 23
